Goal: Task Accomplishment & Management: Complete application form

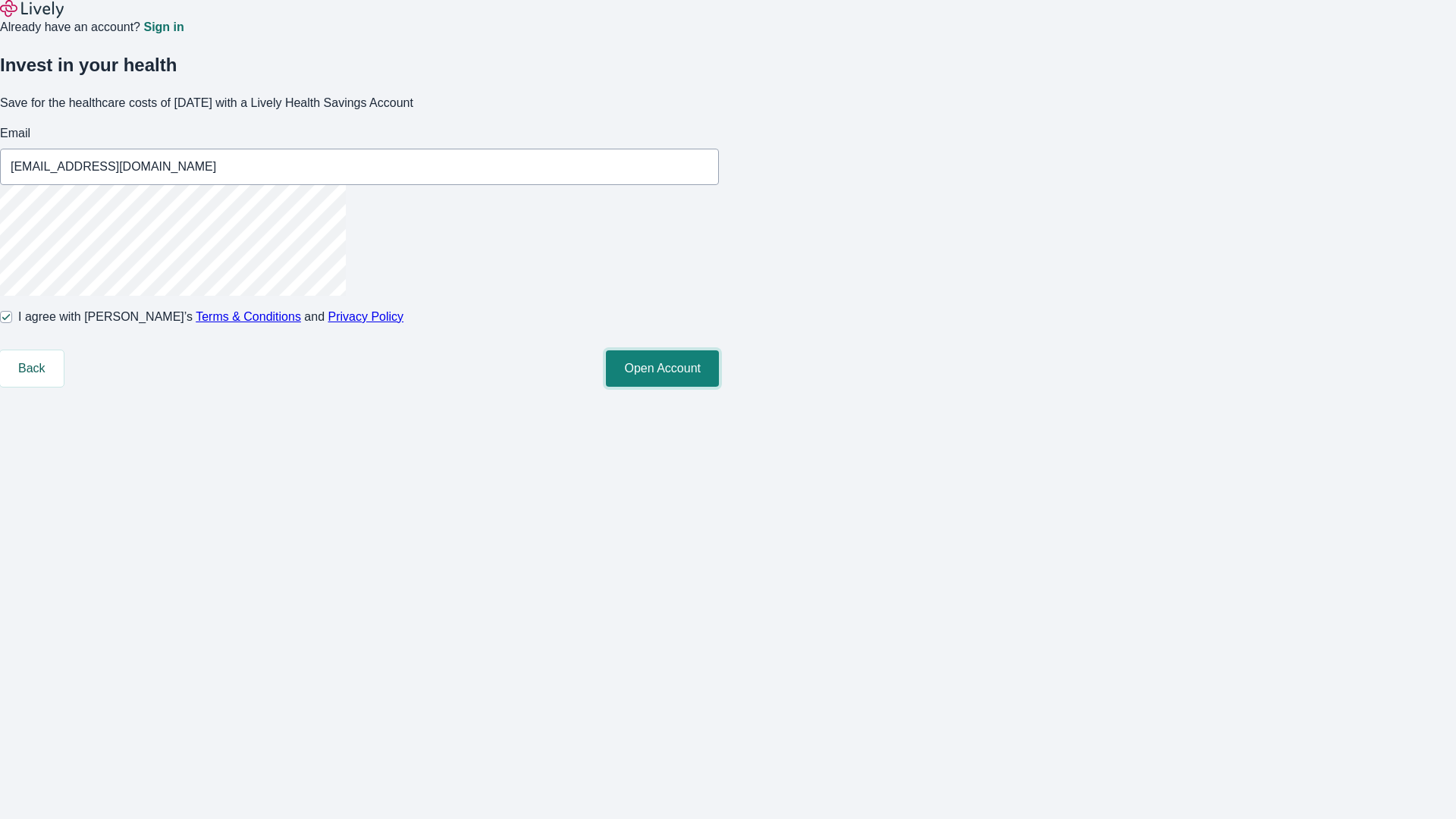
click at [719, 387] on button "Open Account" at bounding box center [662, 369] width 113 height 36
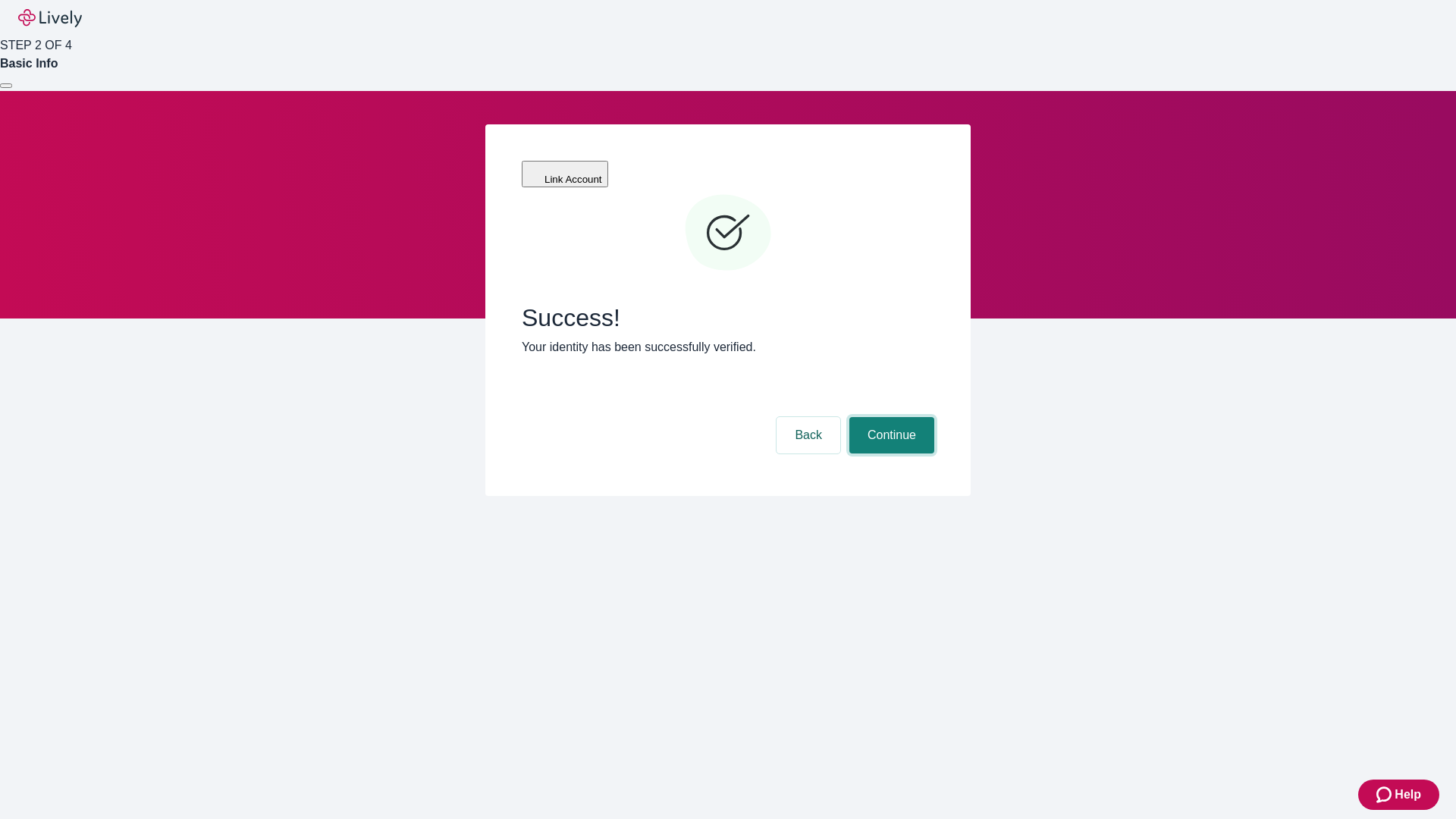
click at [890, 417] on button "Continue" at bounding box center [892, 435] width 84 height 36
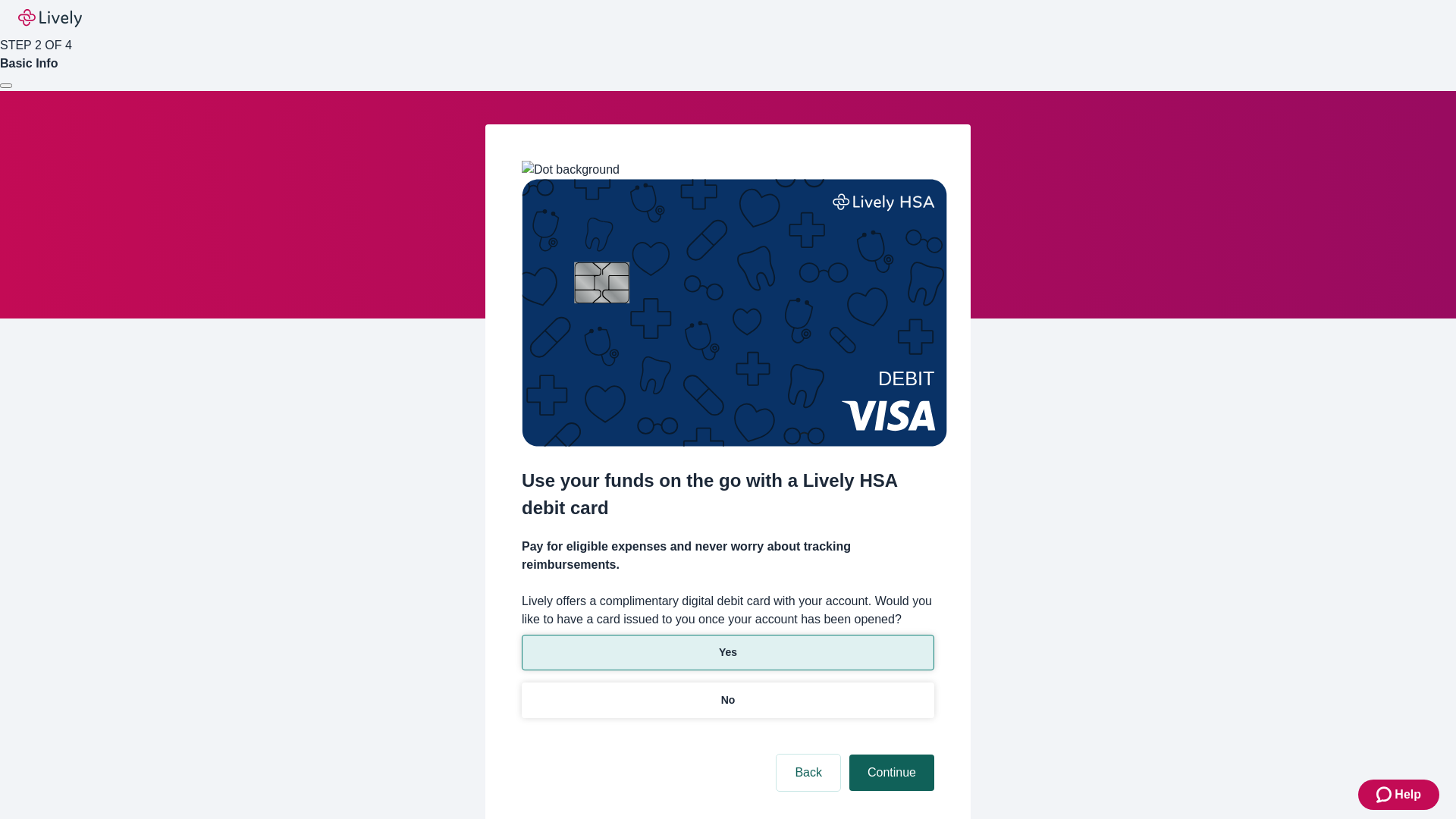
click at [728, 644] on p "Yes" at bounding box center [728, 652] width 18 height 16
click at [890, 755] on button "Continue" at bounding box center [892, 773] width 84 height 36
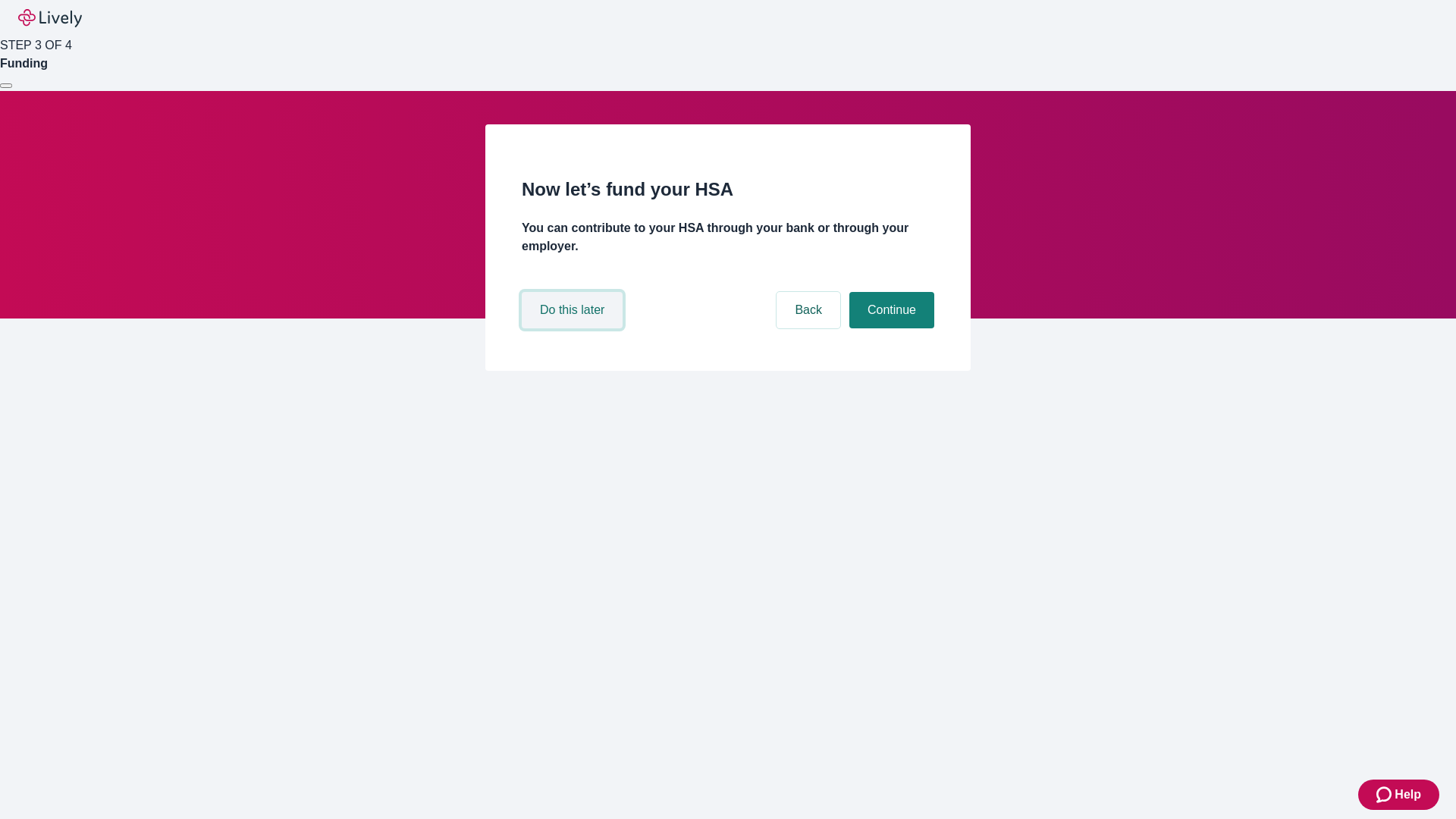
click at [574, 328] on button "Do this later" at bounding box center [571, 310] width 101 height 36
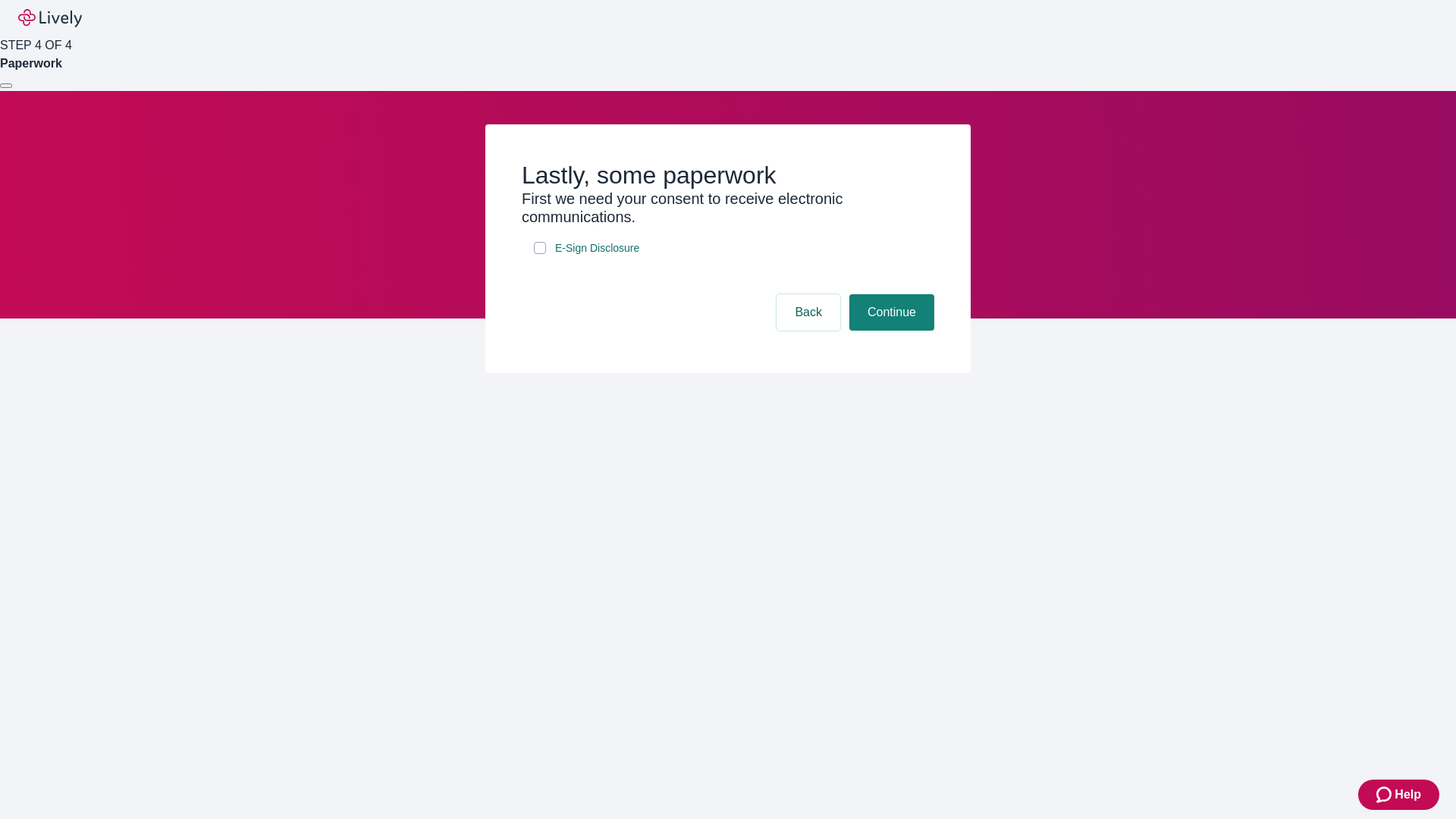
click at [539, 254] on input "E-Sign Disclosure" at bounding box center [539, 248] width 12 height 12
checkbox input "true"
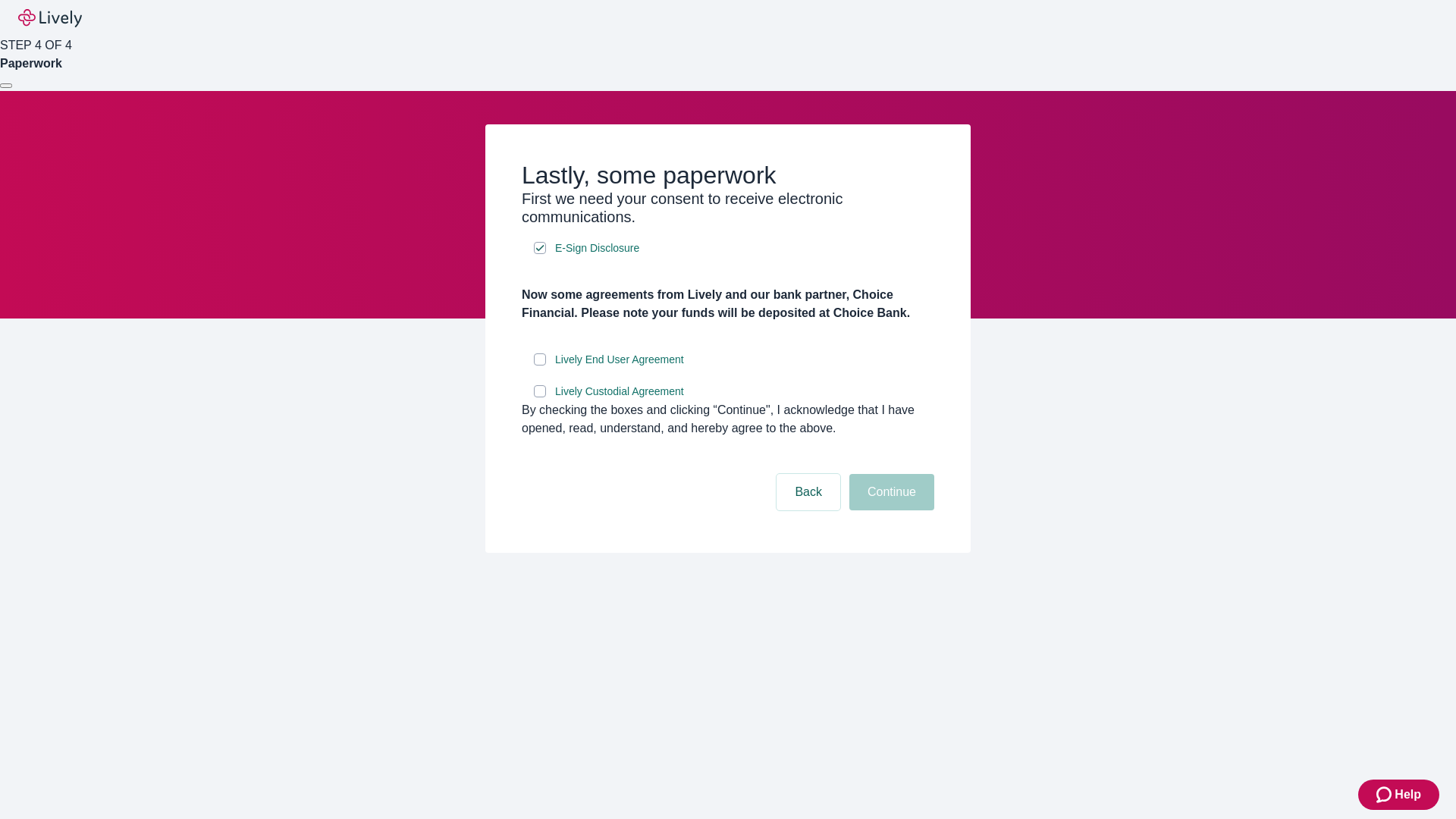
click at [539, 366] on input "Lively End User Agreement" at bounding box center [539, 359] width 12 height 12
checkbox input "true"
click at [539, 397] on input "Lively Custodial Agreement" at bounding box center [539, 391] width 12 height 12
checkbox input "true"
click at [890, 511] on button "Continue" at bounding box center [892, 493] width 84 height 36
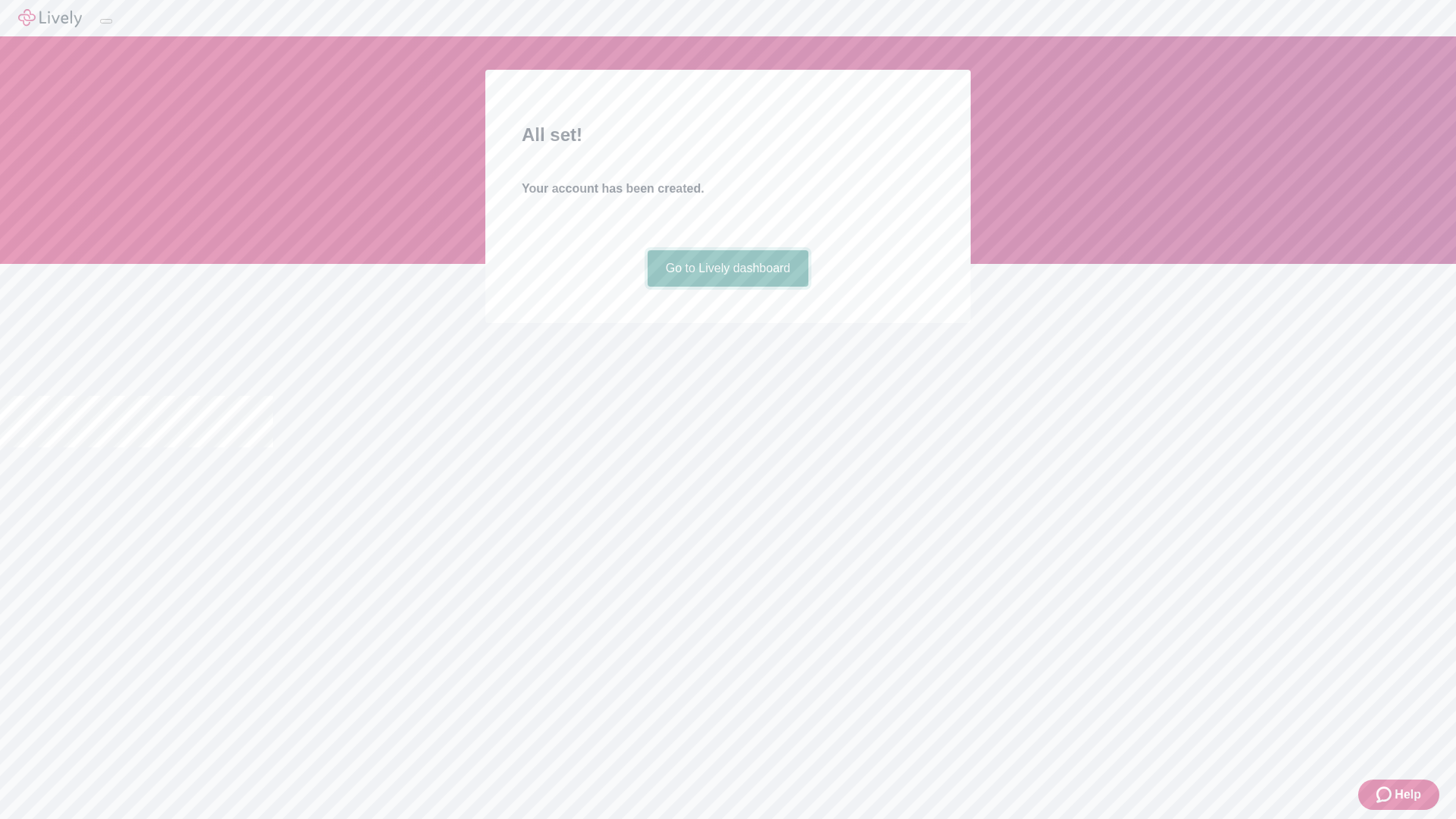
click at [728, 287] on link "Go to Lively dashboard" at bounding box center [728, 269] width 161 height 36
